Goal: Task Accomplishment & Management: Use online tool/utility

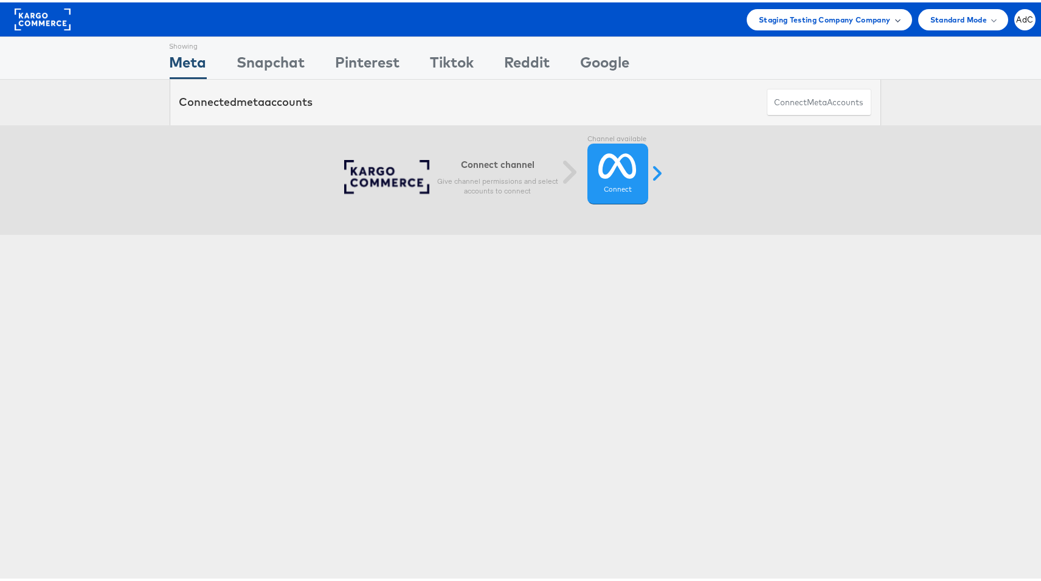
click at [801, 24] on div "Staging Testing Company Company" at bounding box center [829, 17] width 165 height 21
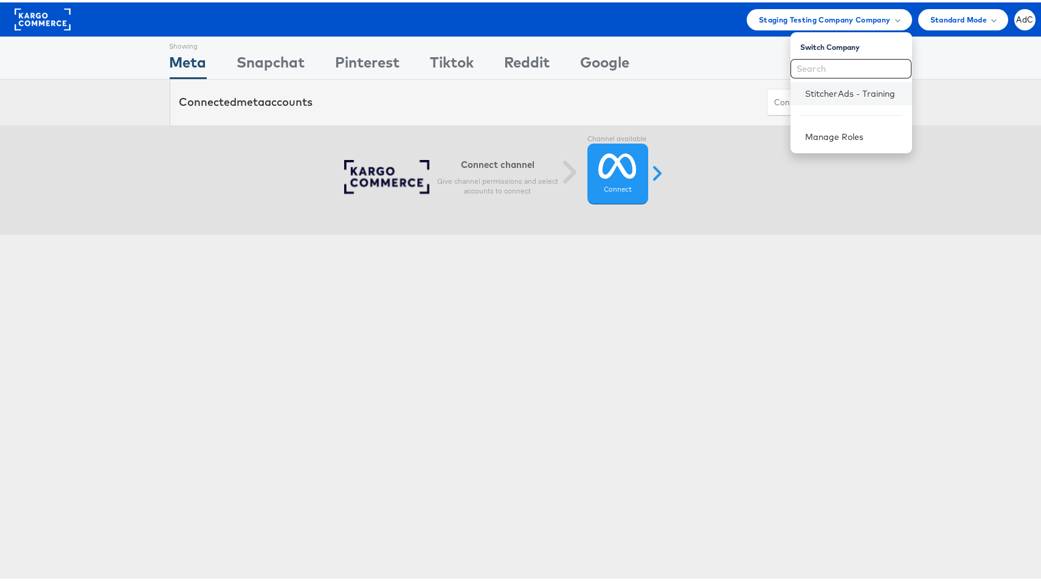
click at [826, 98] on li "StitcherAds - Training" at bounding box center [852, 91] width 122 height 23
click at [817, 91] on link "StitcherAds - Training" at bounding box center [853, 91] width 97 height 12
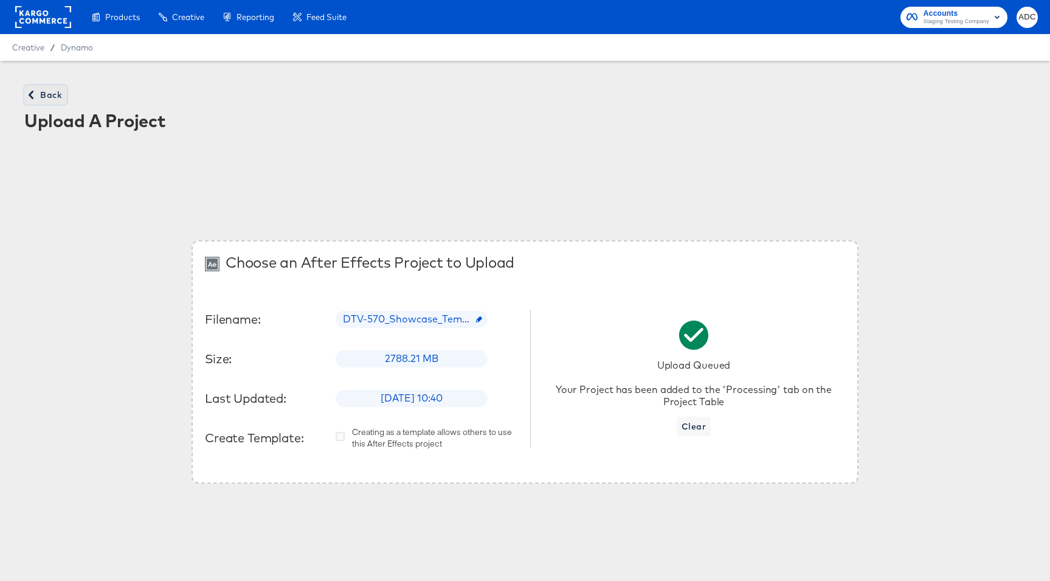
click at [49, 85] on button "Back" at bounding box center [45, 94] width 43 height 19
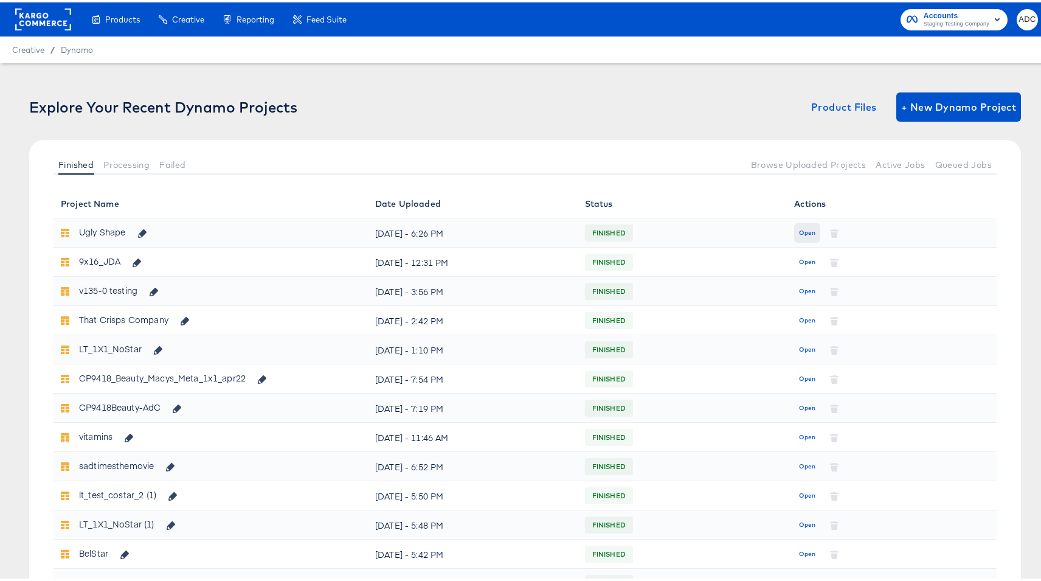
click at [794, 225] on button "Open" at bounding box center [807, 230] width 26 height 19
click at [794, 231] on button "Open" at bounding box center [807, 230] width 26 height 19
click at [799, 230] on span "Open" at bounding box center [807, 230] width 16 height 11
click at [802, 230] on span "Open" at bounding box center [807, 230] width 16 height 11
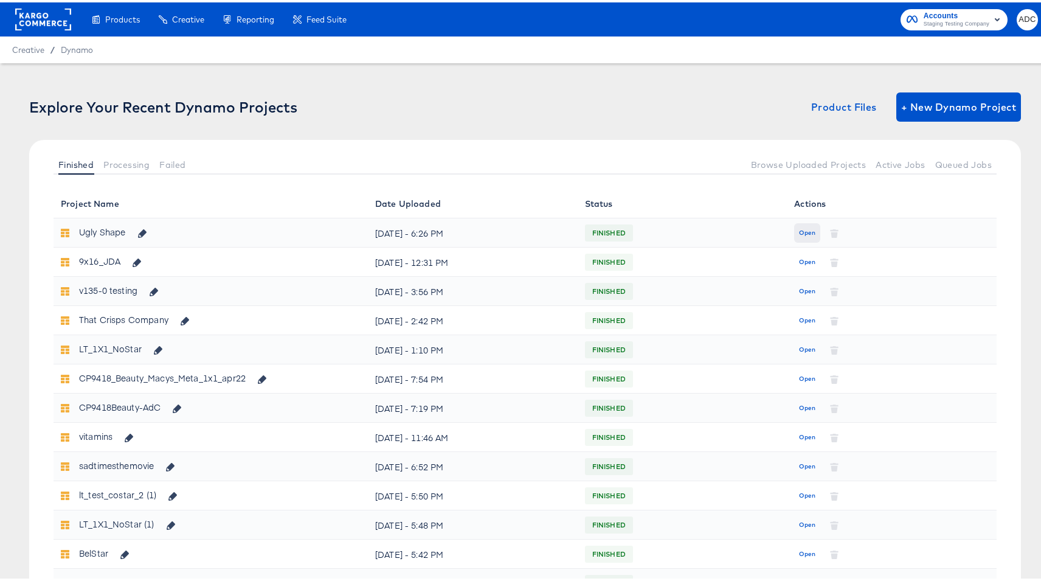
click at [802, 230] on span "Open" at bounding box center [807, 230] width 16 height 11
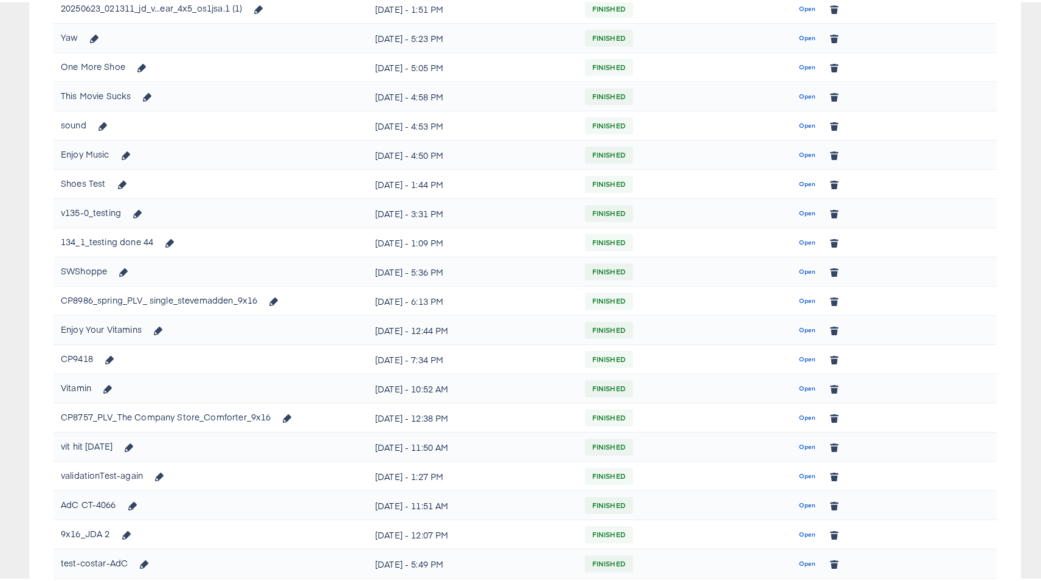
scroll to position [970, 0]
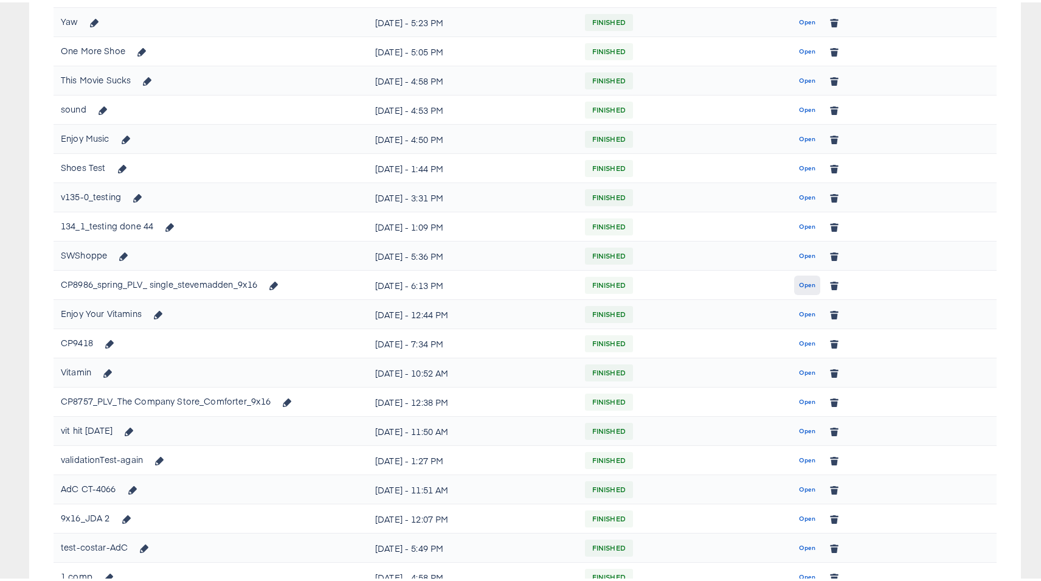
click at [805, 282] on span "Open" at bounding box center [807, 282] width 16 height 11
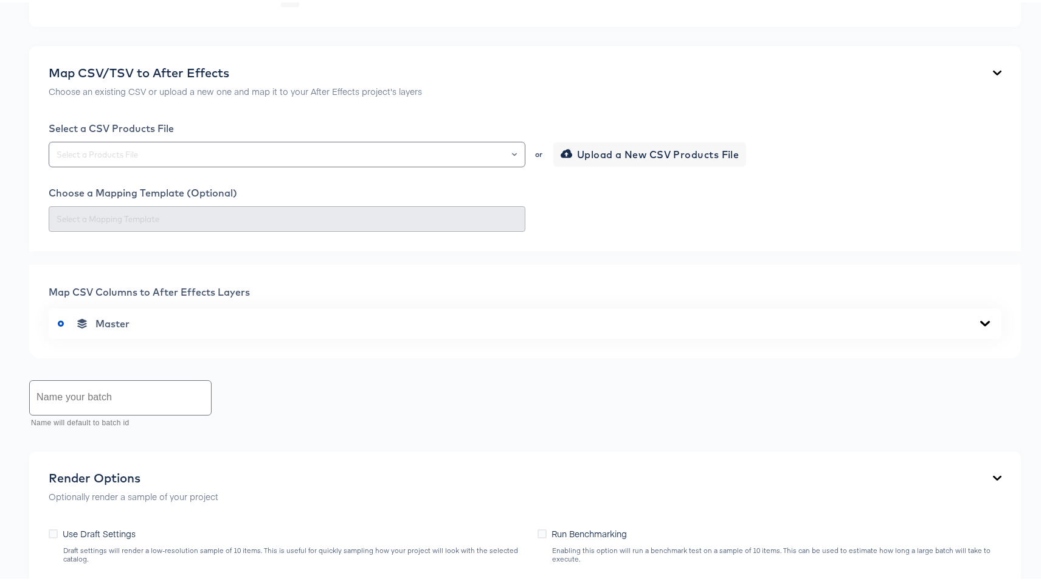
scroll to position [337, 0]
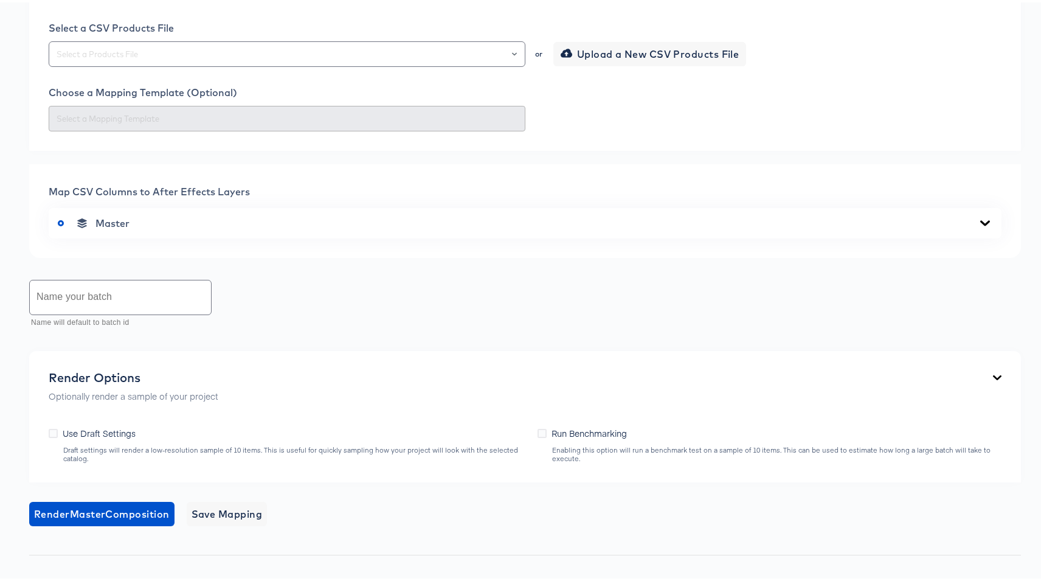
click at [180, 226] on div "Master" at bounding box center [525, 221] width 935 height 12
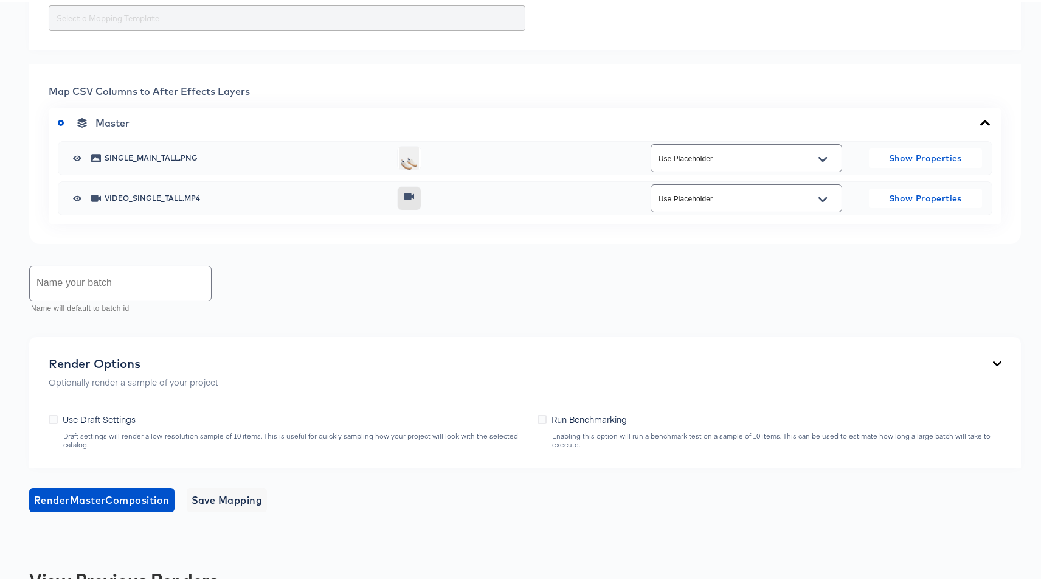
scroll to position [0, 0]
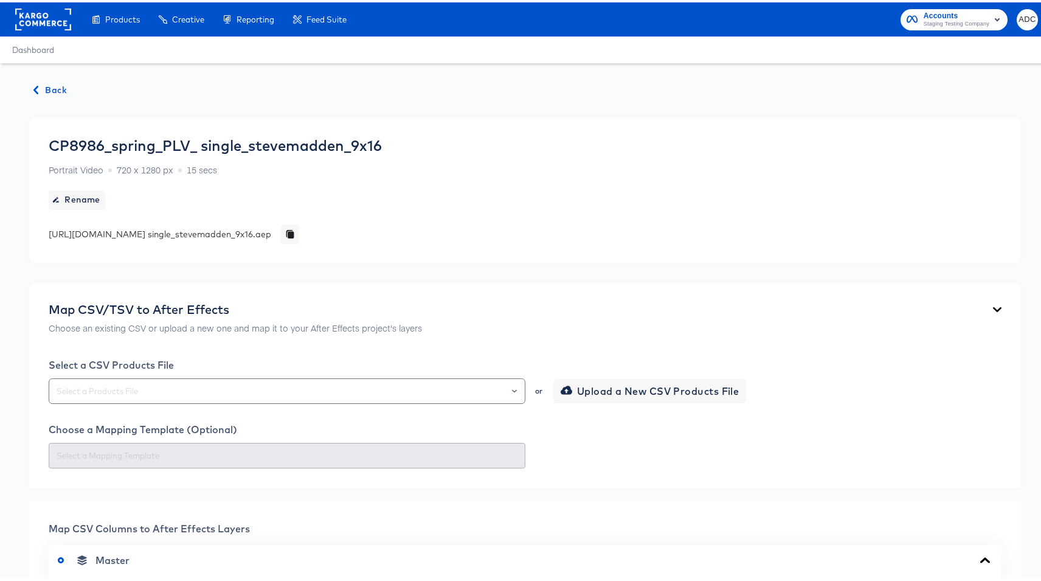
click at [60, 91] on span "Back" at bounding box center [50, 87] width 33 height 15
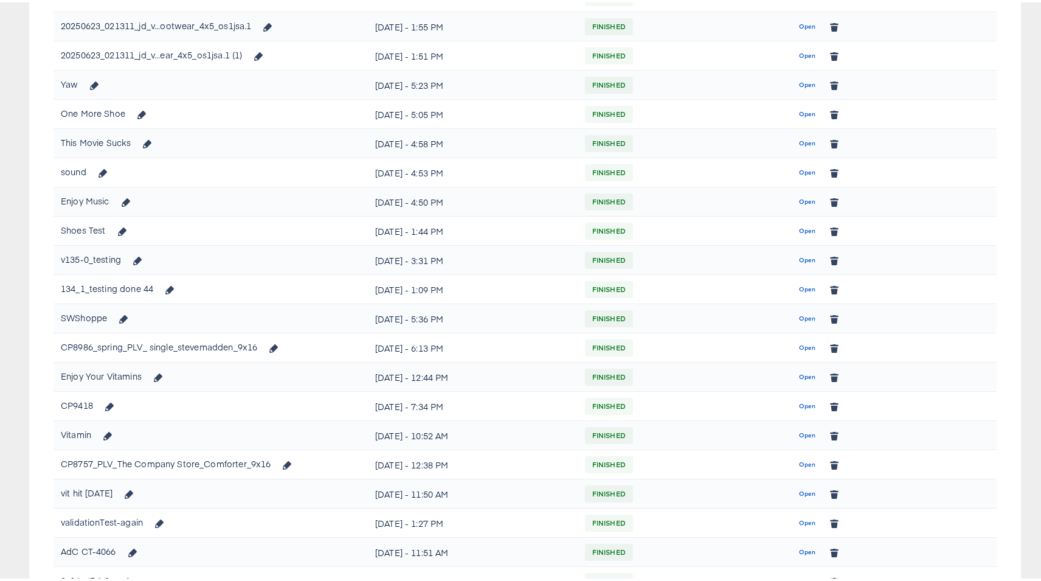
scroll to position [986, 0]
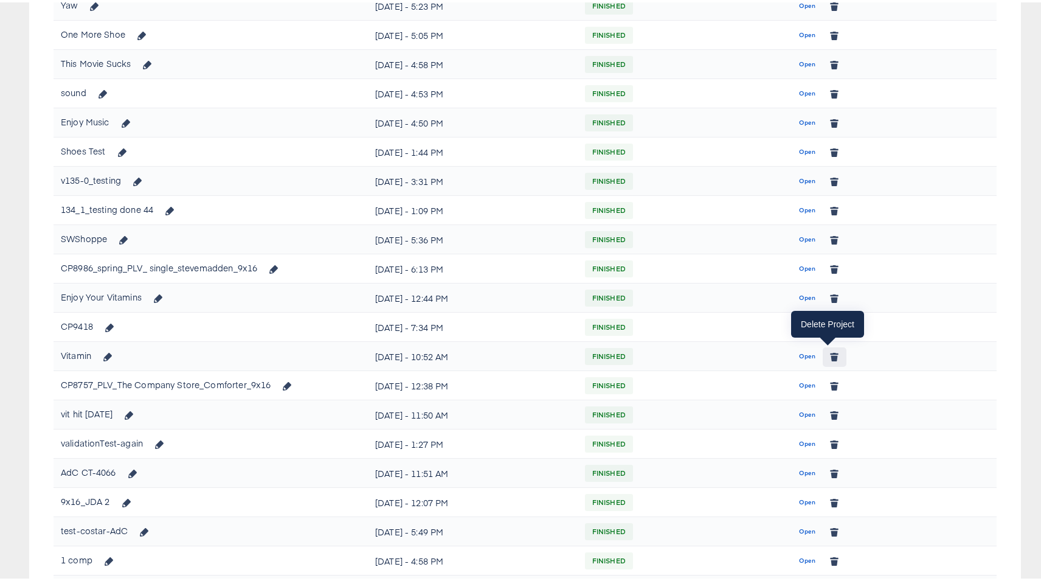
click at [833, 358] on button "button" at bounding box center [834, 354] width 23 height 19
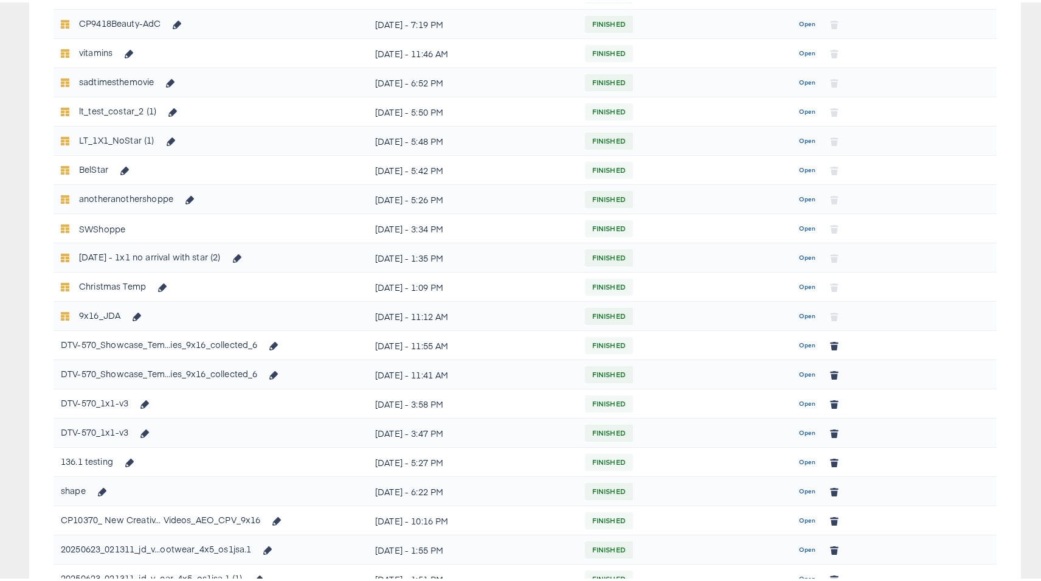
scroll to position [515, 0]
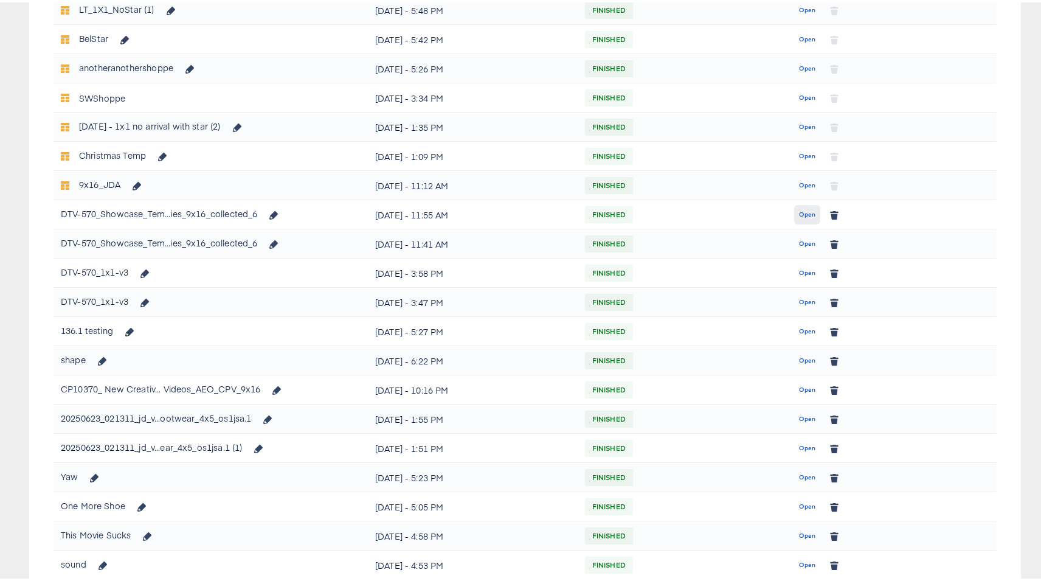
click at [802, 209] on span "Open" at bounding box center [807, 212] width 16 height 11
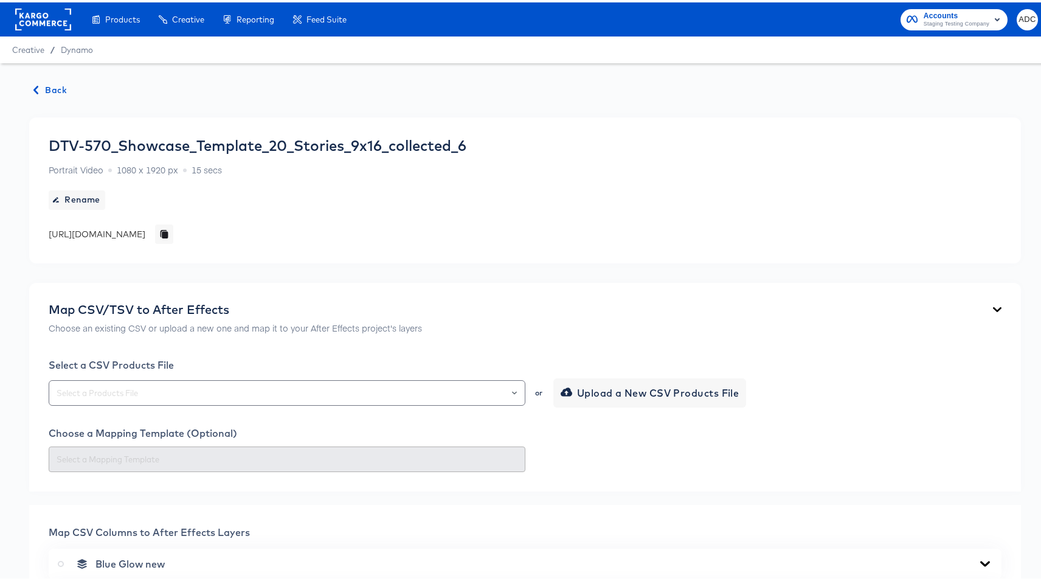
click at [58, 89] on span "Back" at bounding box center [50, 87] width 33 height 15
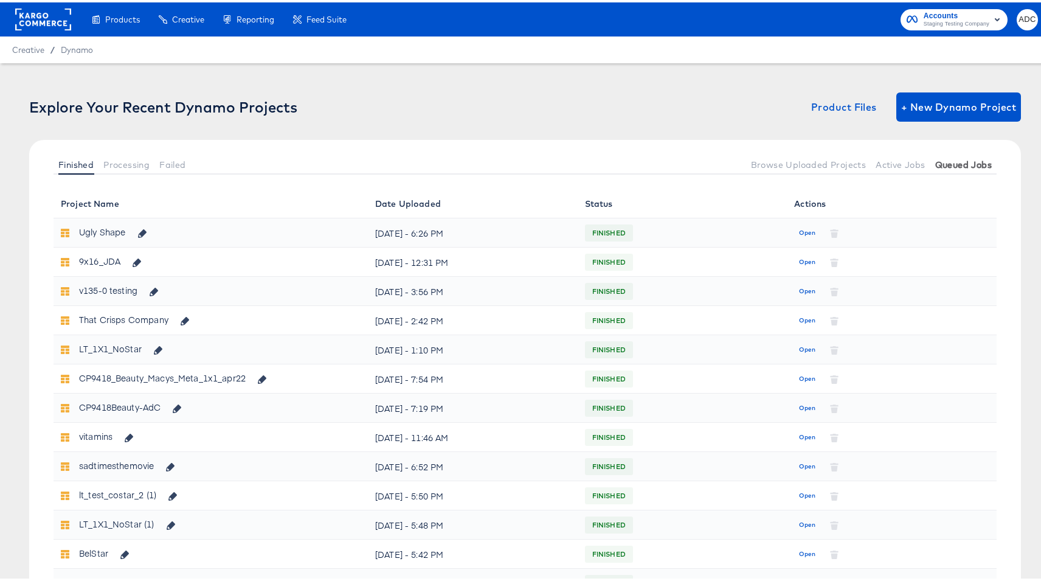
click at [888, 164] on span "Active Jobs" at bounding box center [900, 163] width 49 height 10
click at [955, 164] on span "Queued Jobs" at bounding box center [964, 163] width 57 height 10
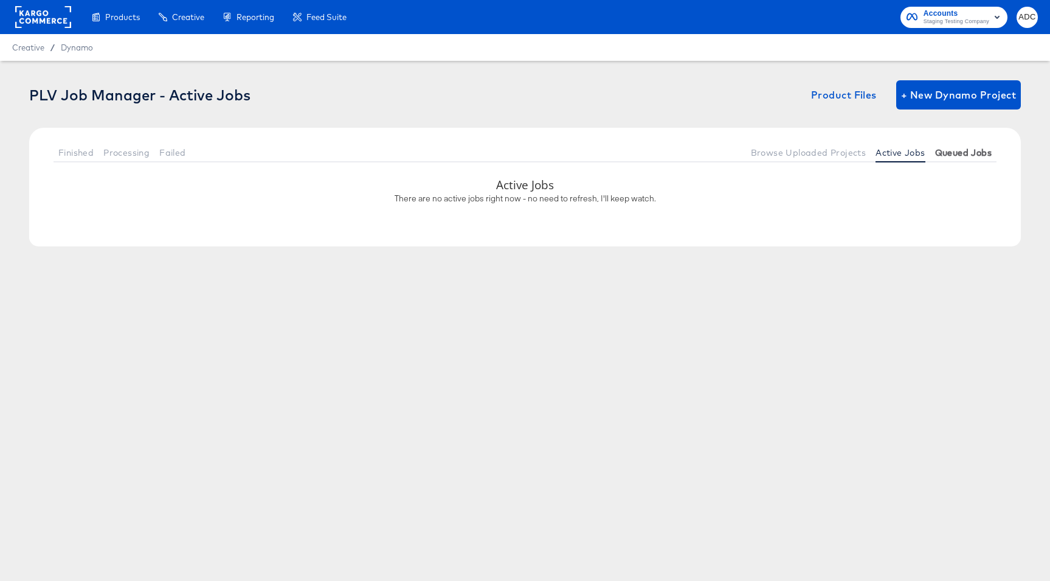
click at [953, 150] on span "Queued Jobs" at bounding box center [964, 153] width 57 height 10
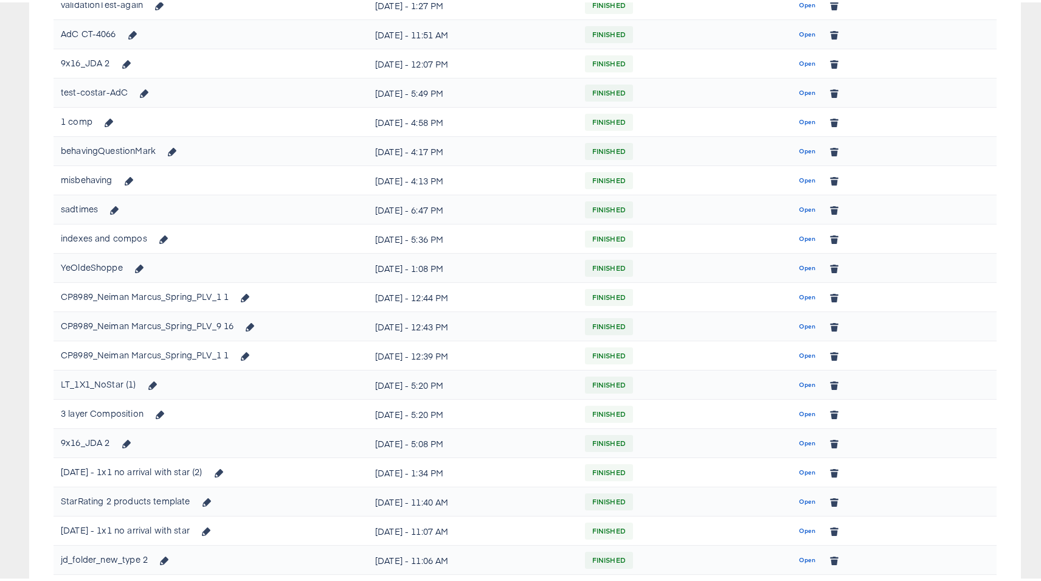
scroll to position [1465, 0]
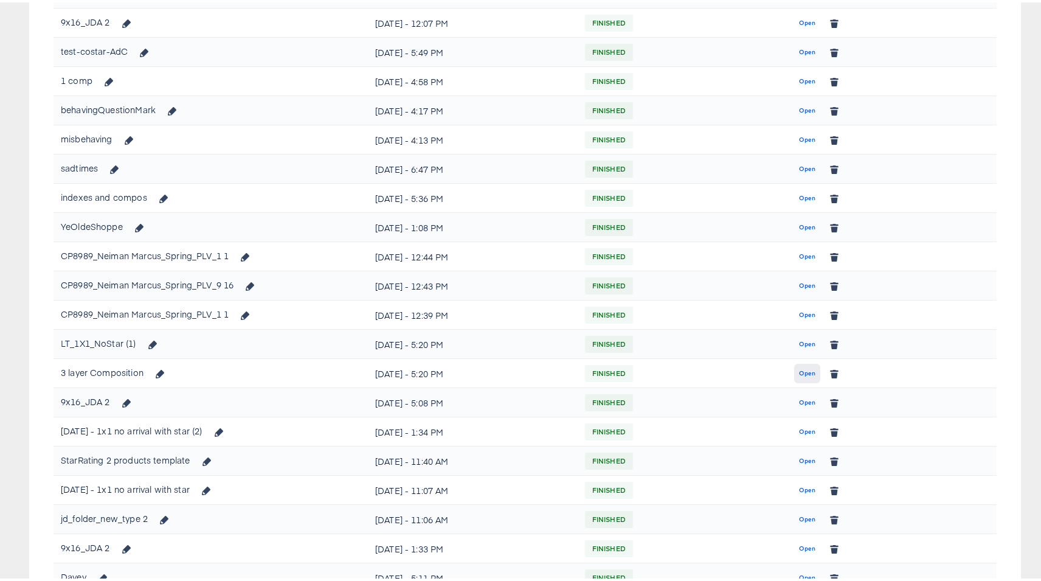
click at [800, 367] on span "Open" at bounding box center [807, 371] width 16 height 11
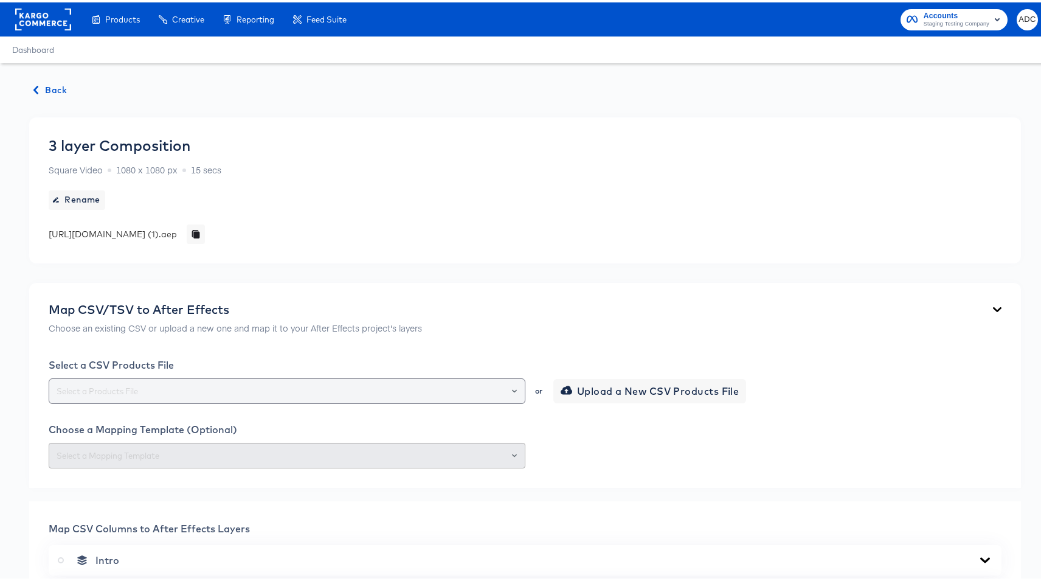
click at [380, 389] on input "text" at bounding box center [287, 389] width 466 height 14
click at [692, 244] on div "3 layer Composition Square Video 1080 x 1080 px 15 secs Rename [URL][DOMAIN_NAM…" at bounding box center [525, 188] width 992 height 146
click at [50, 85] on span "Back" at bounding box center [50, 87] width 33 height 15
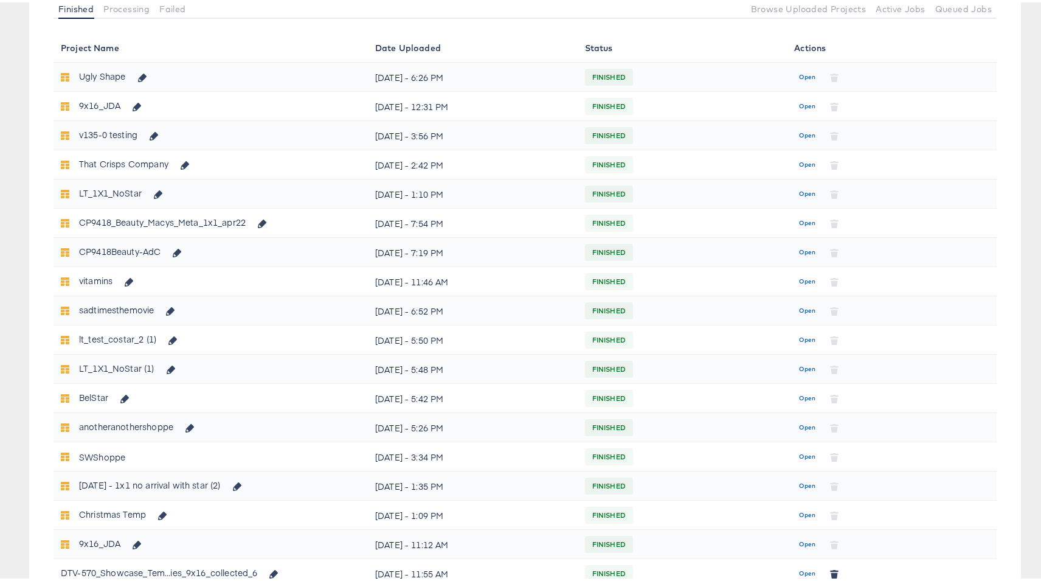
scroll to position [586, 0]
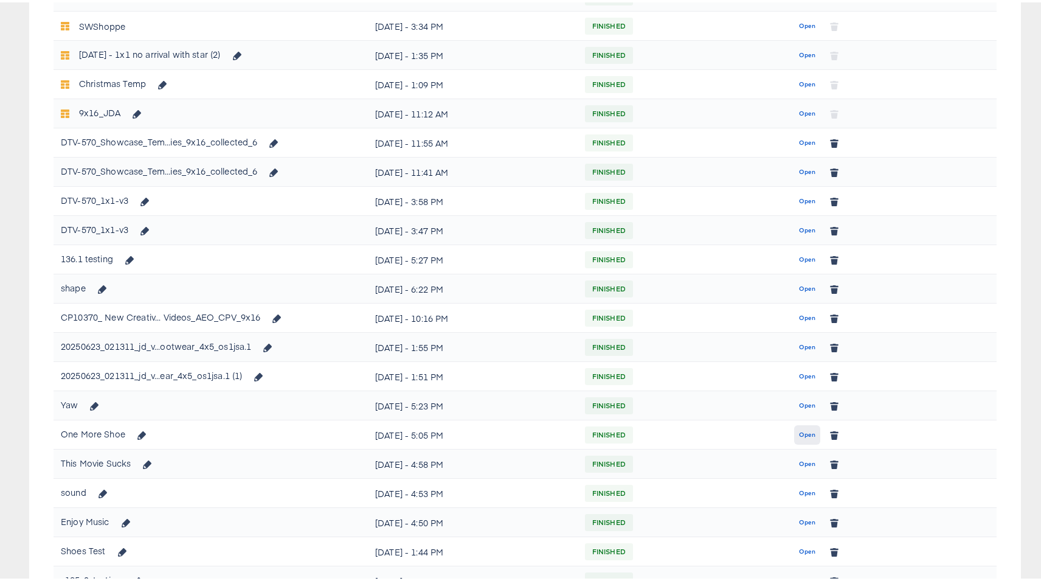
click at [802, 436] on span "Open" at bounding box center [807, 432] width 16 height 11
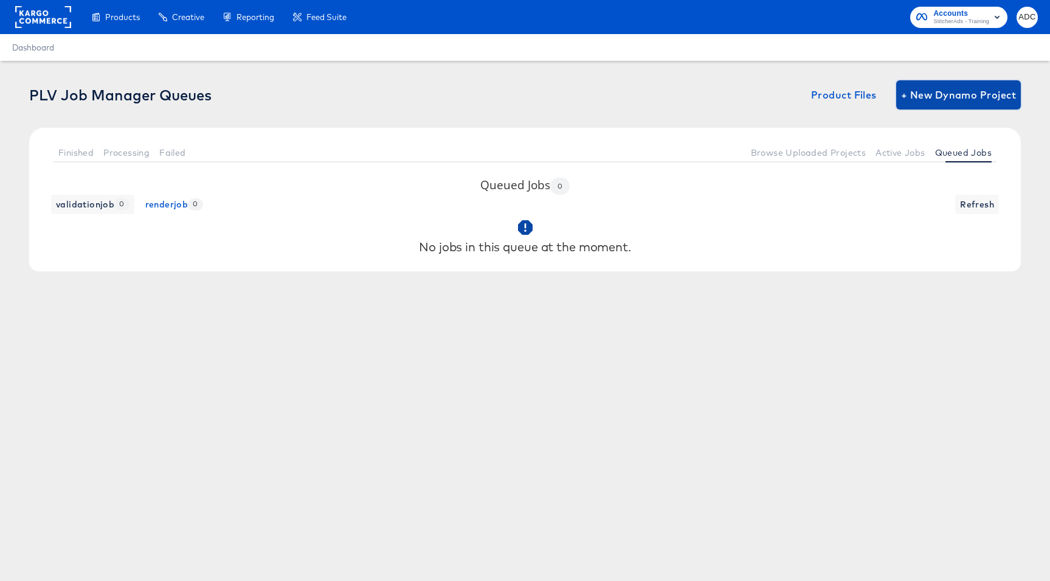
click at [950, 94] on span "+ New Dynamo Project" at bounding box center [958, 94] width 115 height 17
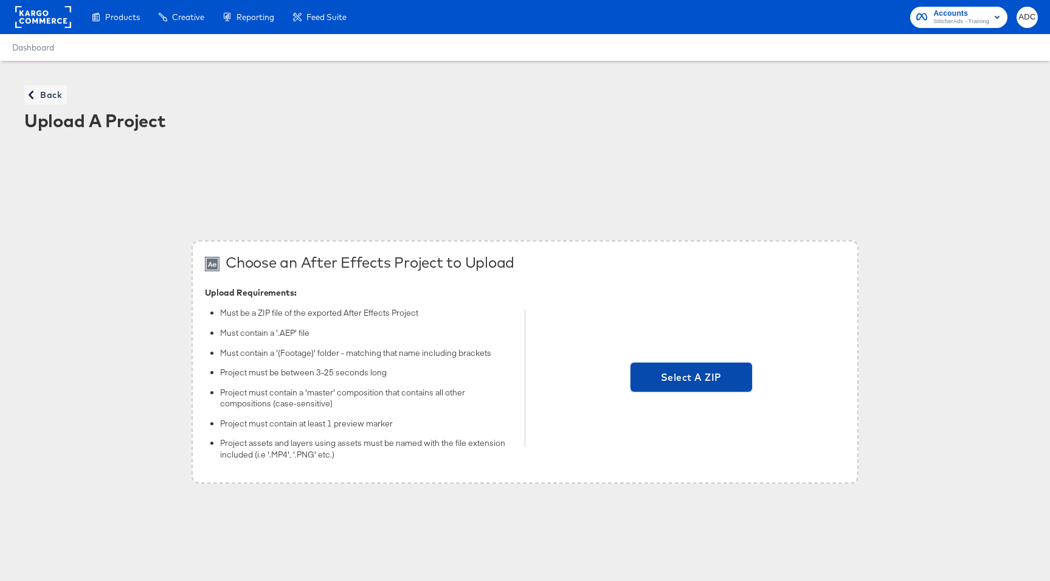
click at [681, 378] on span "Select A ZIP" at bounding box center [692, 377] width 112 height 17
click at [692, 378] on input "Select A ZIP" at bounding box center [692, 378] width 0 height 0
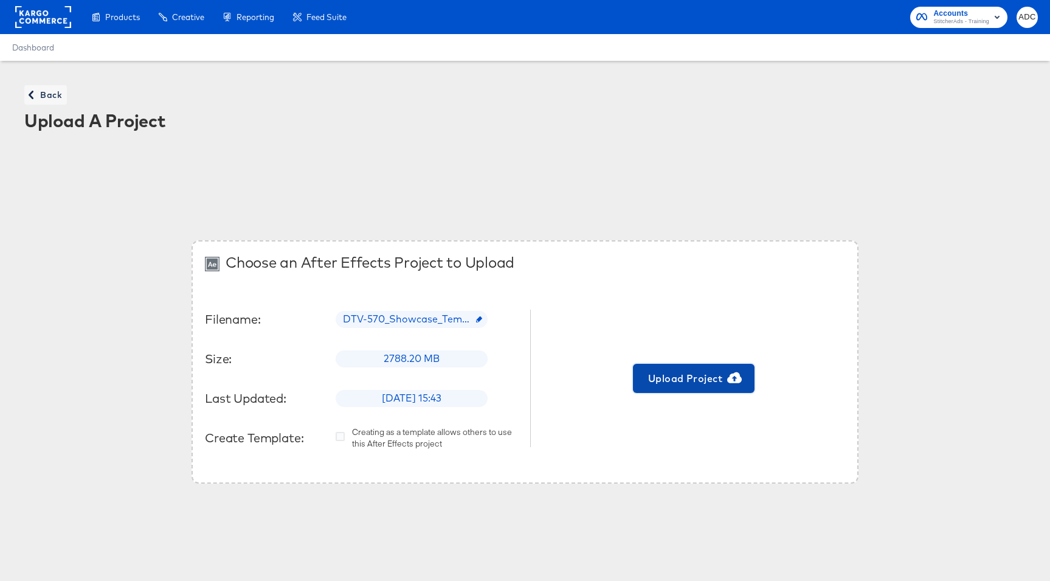
click at [709, 384] on span "Upload Project" at bounding box center [694, 378] width 112 height 17
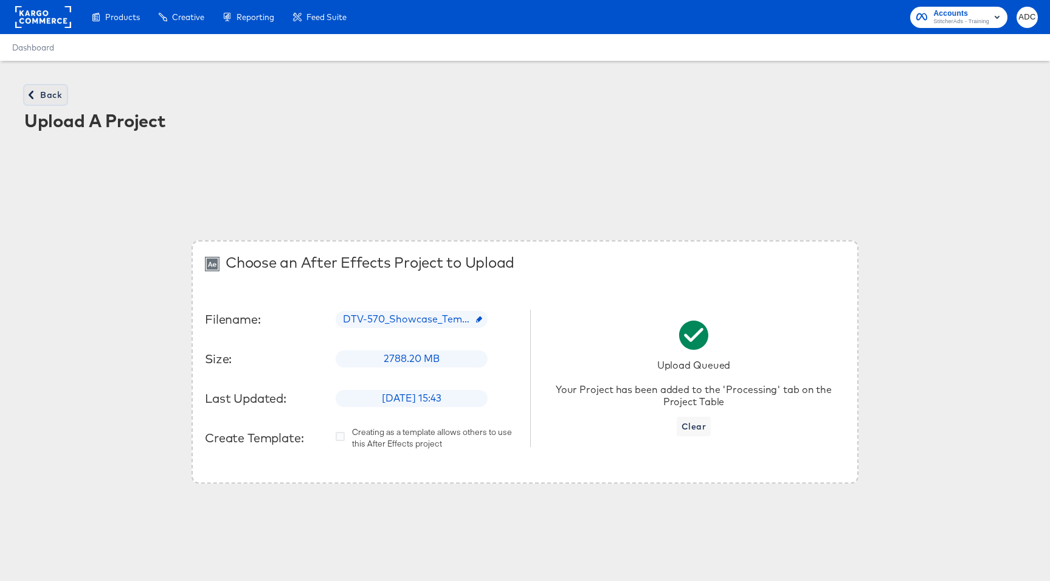
click at [63, 86] on button "Back" at bounding box center [45, 94] width 43 height 19
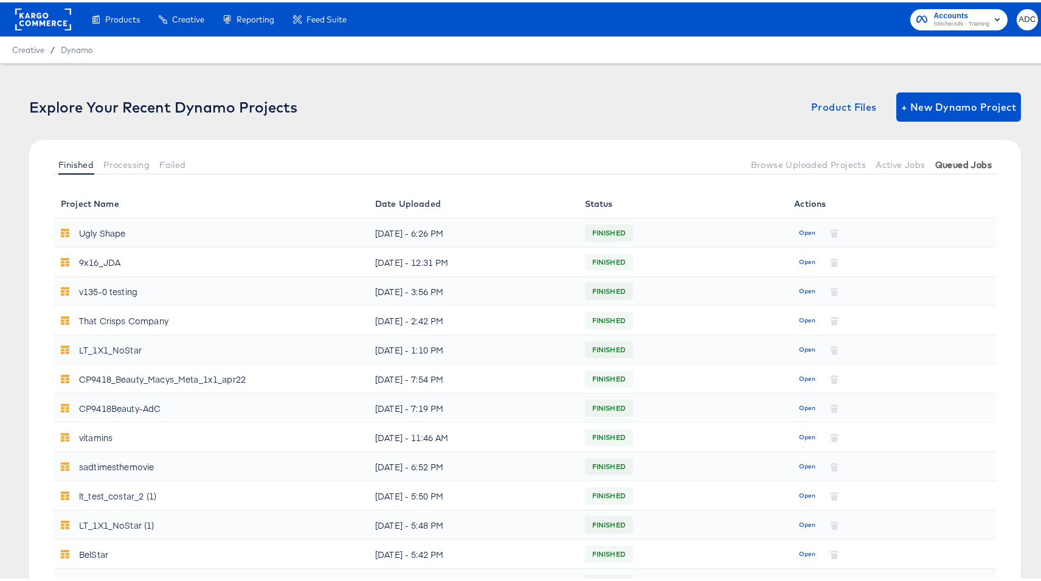
click at [979, 160] on span "Queued Jobs" at bounding box center [964, 163] width 57 height 10
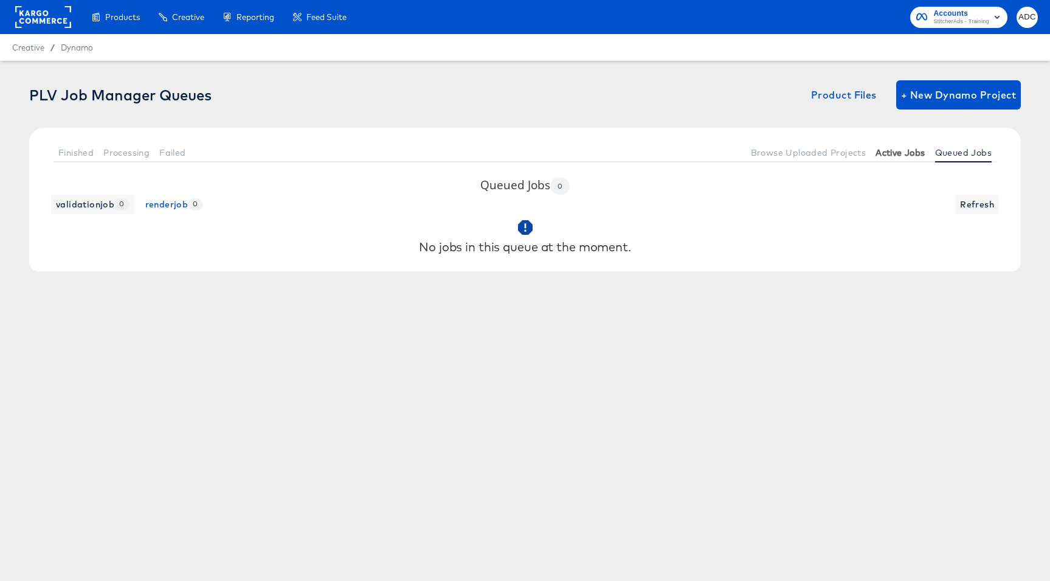
click at [907, 161] on button "Active Jobs" at bounding box center [900, 152] width 59 height 20
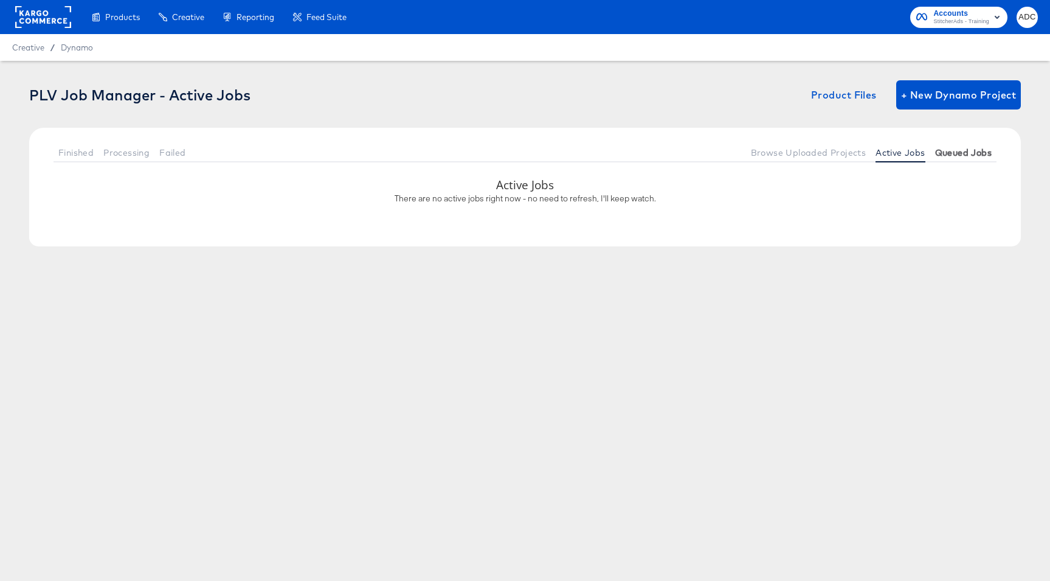
click at [974, 150] on span "Queued Jobs" at bounding box center [964, 153] width 57 height 10
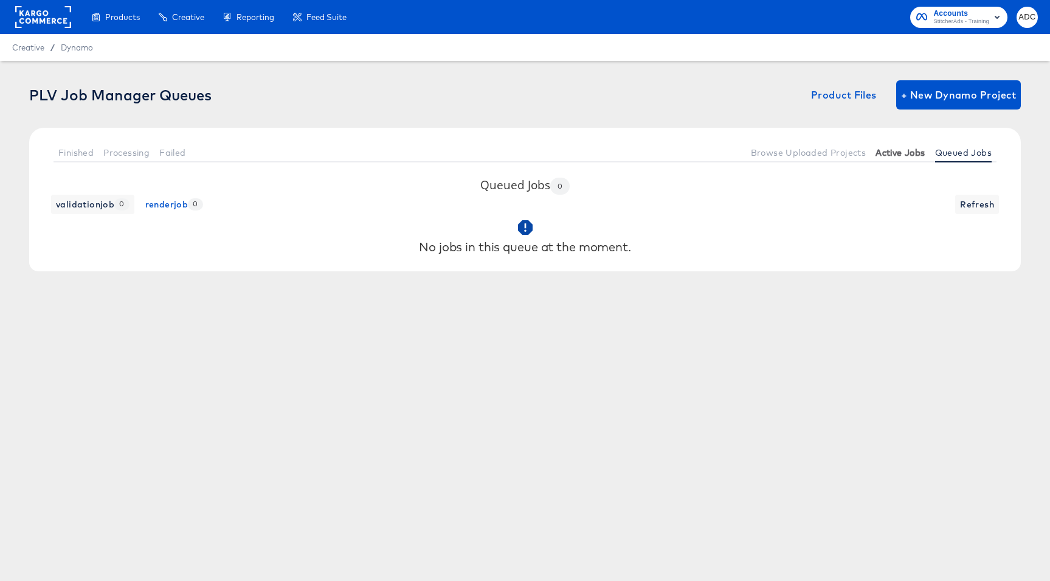
click at [892, 150] on span "Active Jobs" at bounding box center [900, 153] width 49 height 10
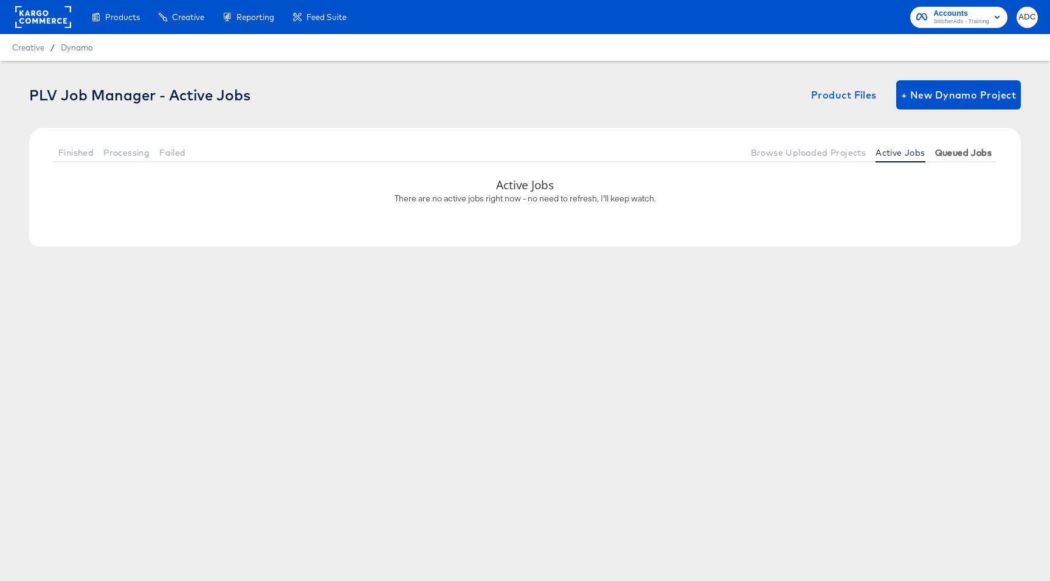
click at [962, 150] on span "Queued Jobs" at bounding box center [964, 153] width 57 height 10
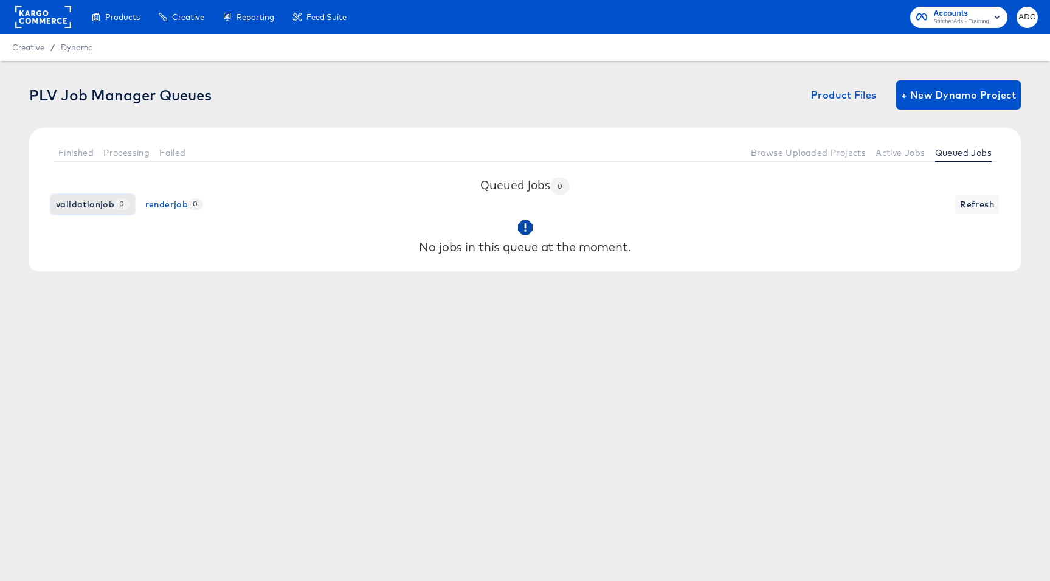
click at [78, 210] on span "validationjob 0" at bounding box center [93, 204] width 74 height 15
click at [128, 158] on button "Processing" at bounding box center [127, 152] width 56 height 20
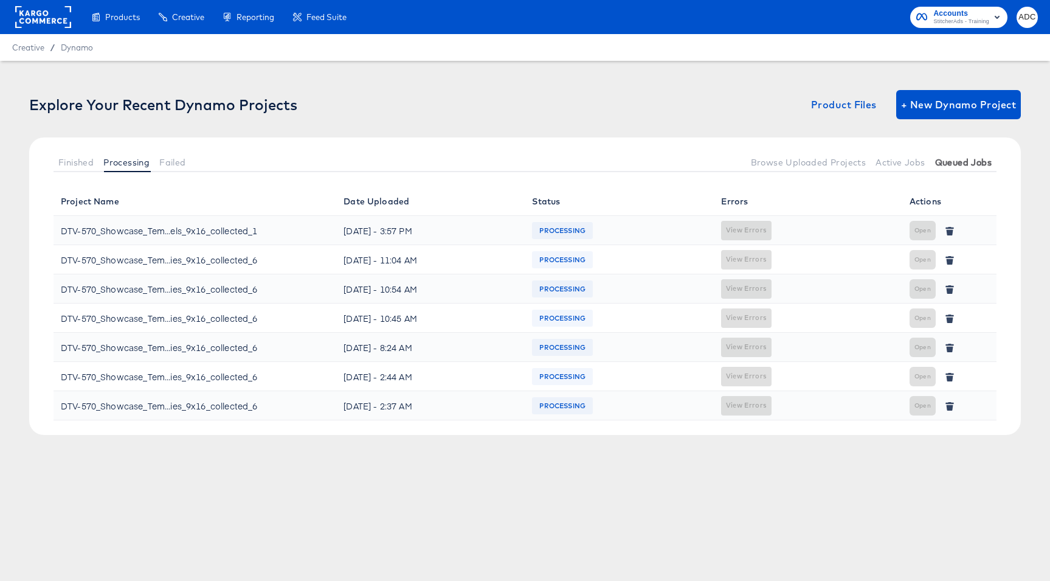
click at [963, 158] on span "Queued Jobs" at bounding box center [964, 163] width 57 height 10
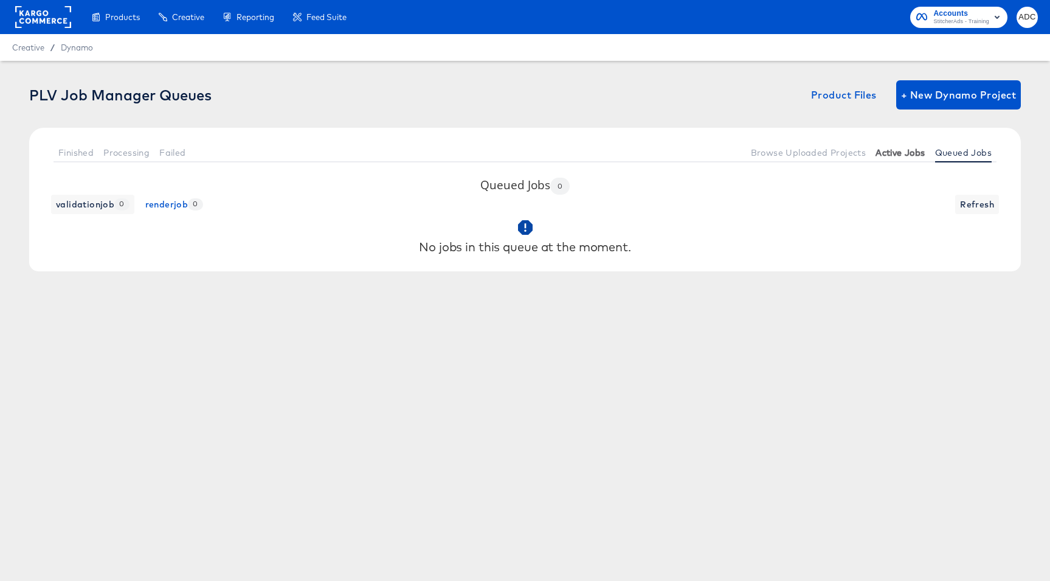
click at [884, 155] on span "Active Jobs" at bounding box center [900, 153] width 49 height 10
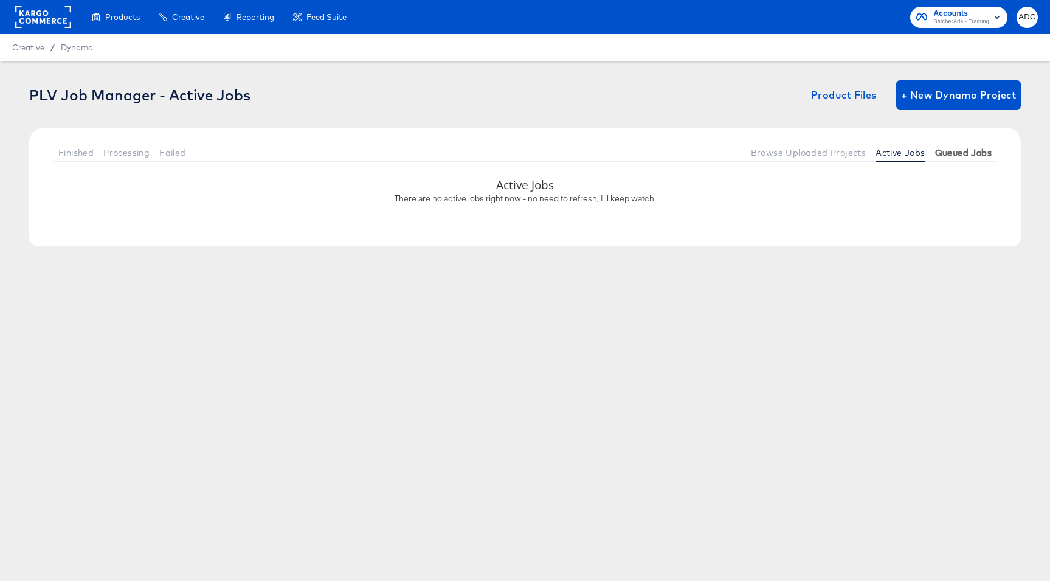
click at [946, 155] on span "Queued Jobs" at bounding box center [964, 153] width 57 height 10
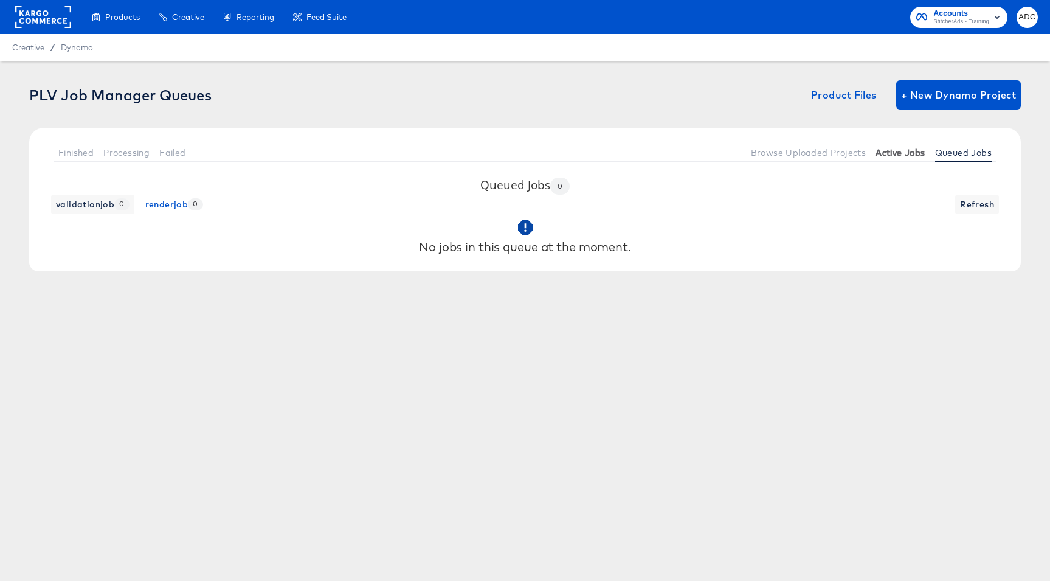
click at [906, 158] on button "Active Jobs" at bounding box center [900, 152] width 59 height 20
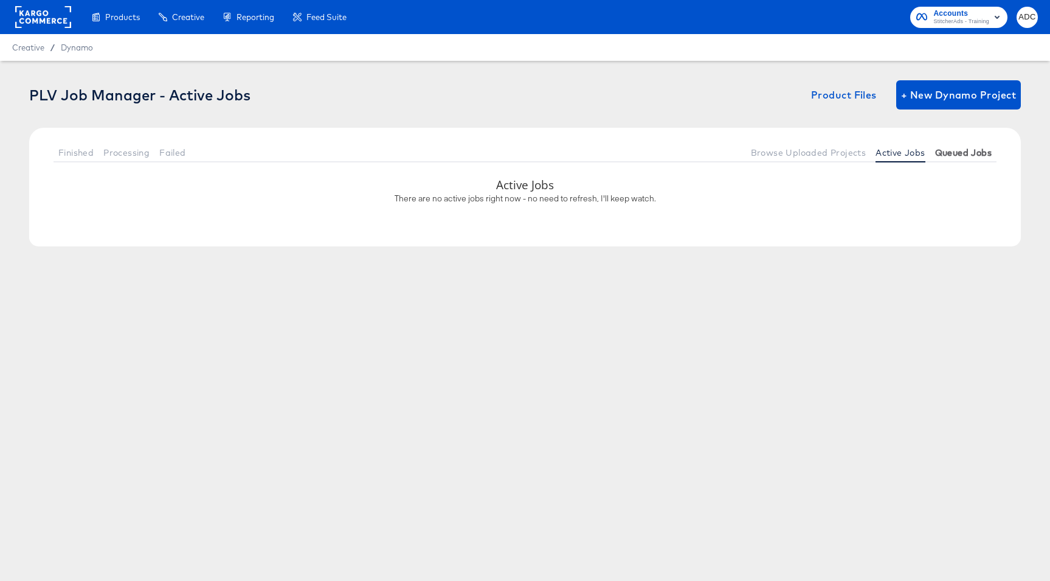
click at [963, 156] on span "Queued Jobs" at bounding box center [964, 153] width 57 height 10
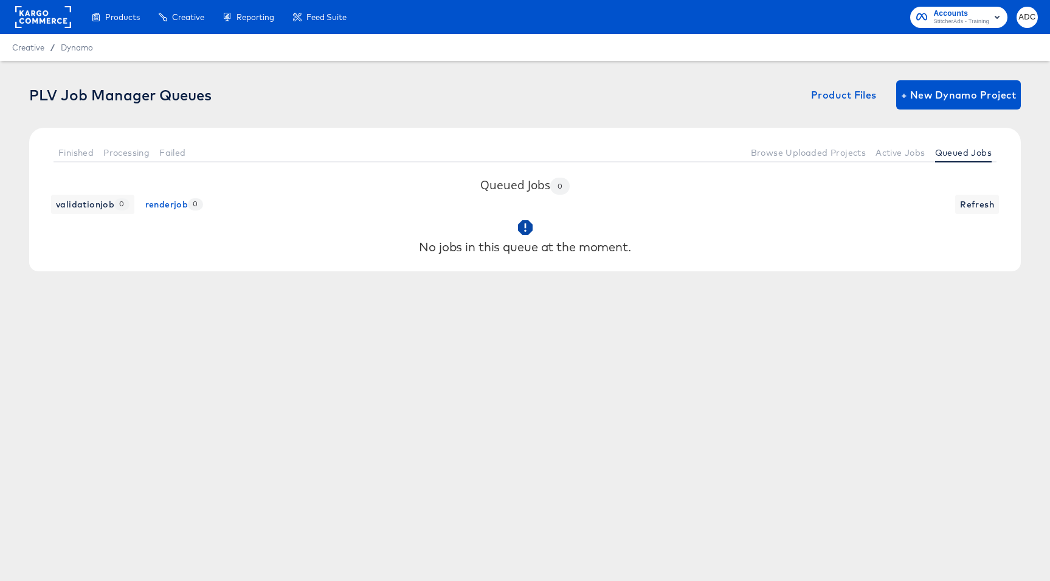
drag, startPoint x: 873, startPoint y: 257, endPoint x: 895, endPoint y: 191, distance: 69.2
click at [873, 255] on div "No jobs in this queue at the moment." at bounding box center [525, 236] width 968 height 45
click at [900, 157] on span "Active Jobs" at bounding box center [900, 153] width 49 height 10
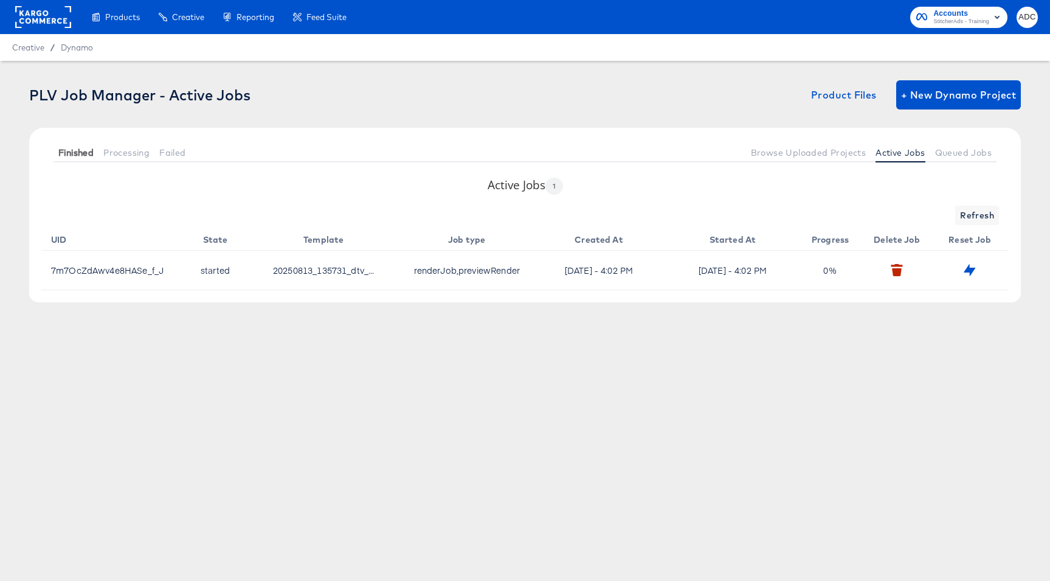
click at [77, 153] on span "Finished" at bounding box center [75, 153] width 35 height 10
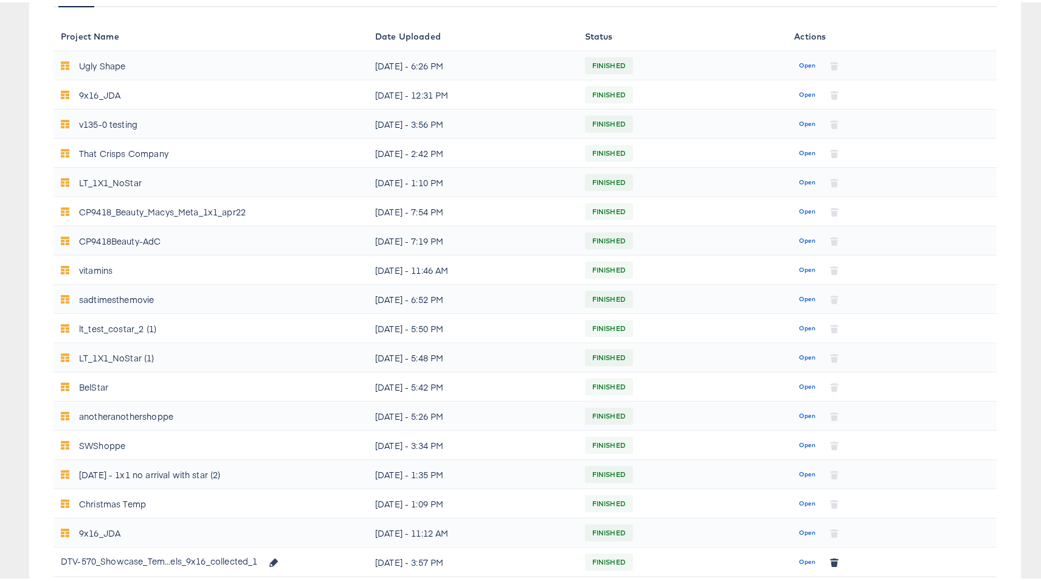
scroll to position [280, 0]
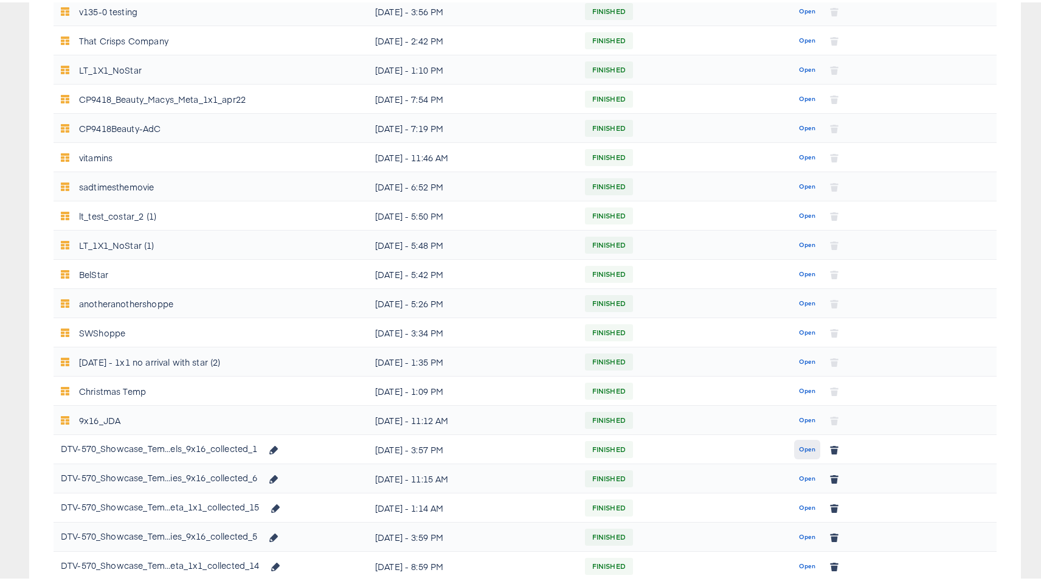
click at [799, 450] on span "Open" at bounding box center [807, 447] width 16 height 11
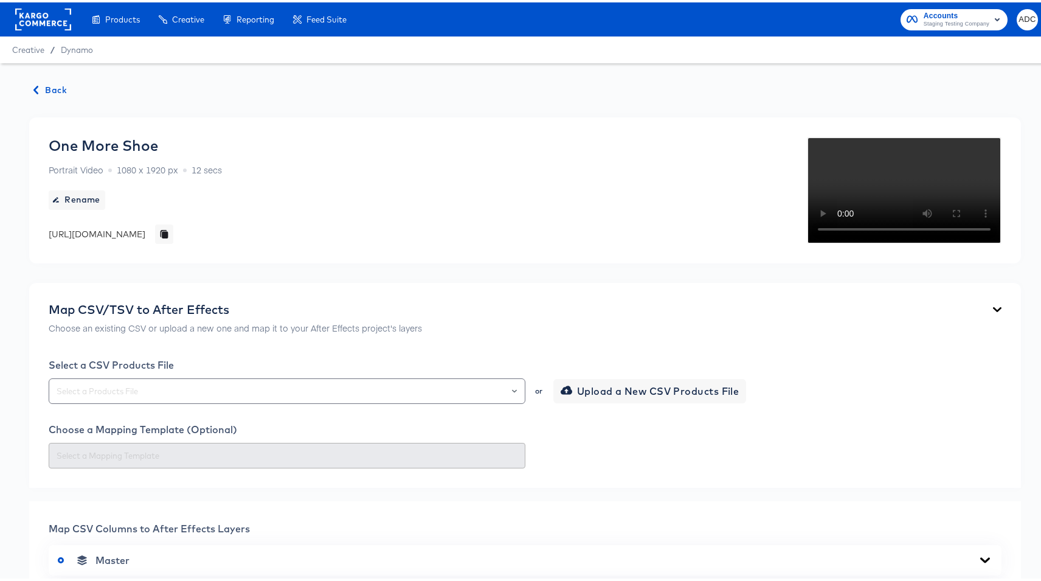
click at [59, 100] on div "Back One More Shoe Portrait Video 1080 x 1920 px 12 secs Rename [URL][DOMAIN_NA…" at bounding box center [525, 570] width 1050 height 1018
click at [59, 92] on span "Back" at bounding box center [50, 87] width 33 height 15
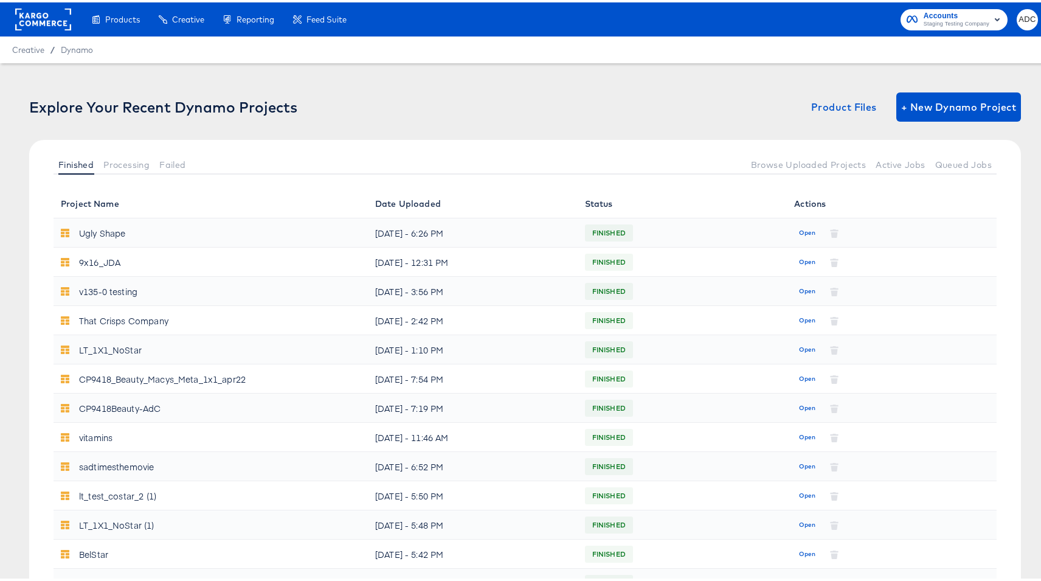
click at [44, 18] on rect at bounding box center [43, 17] width 56 height 22
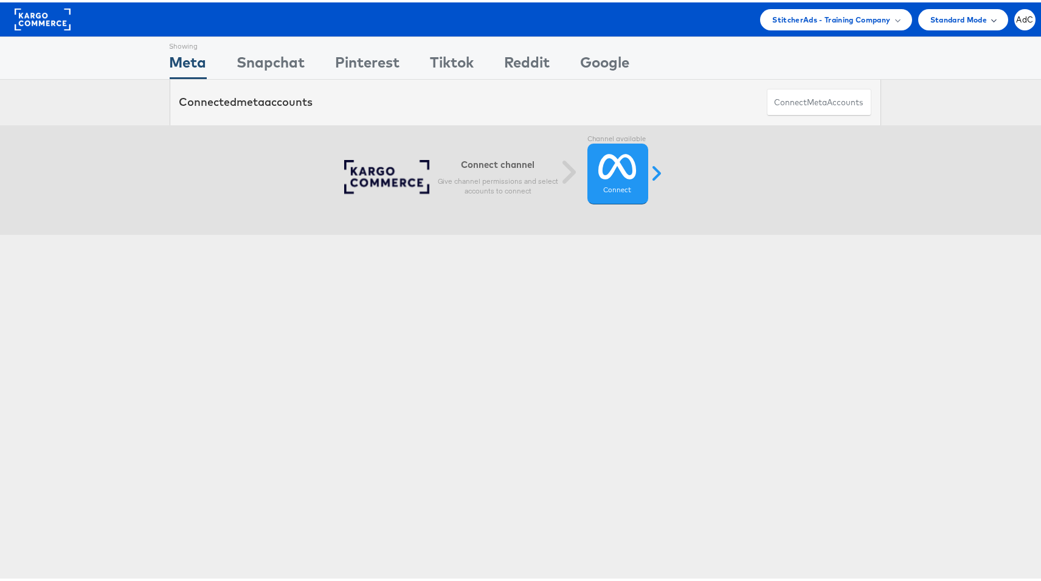
click at [939, 19] on span "Standard Mode" at bounding box center [959, 17] width 57 height 13
click at [813, 21] on span "StitcherAds - Training Company" at bounding box center [832, 17] width 118 height 13
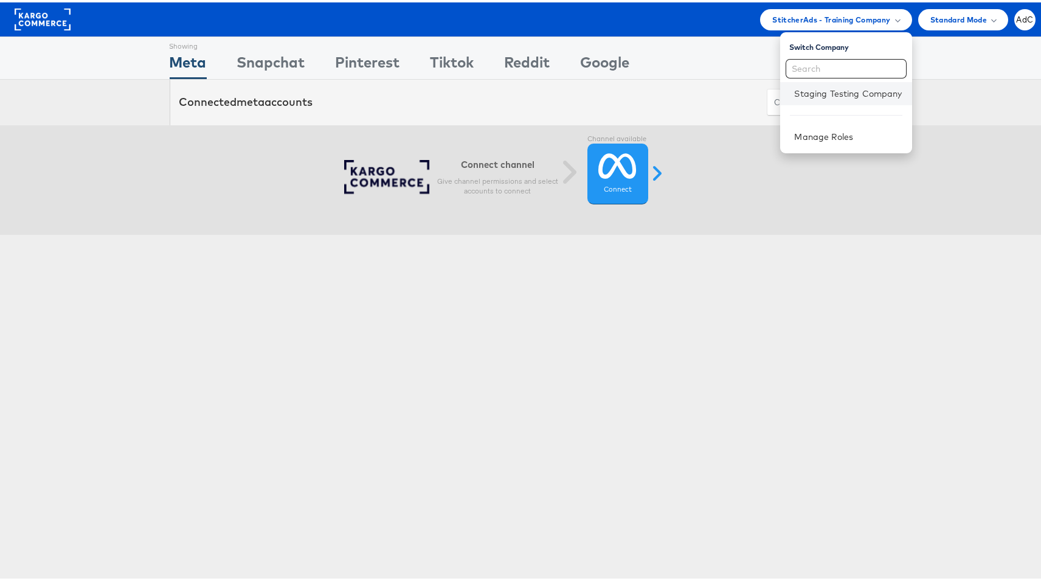
click at [810, 97] on li "Staging Testing Company" at bounding box center [846, 91] width 132 height 23
